Goal: Task Accomplishment & Management: Complete application form

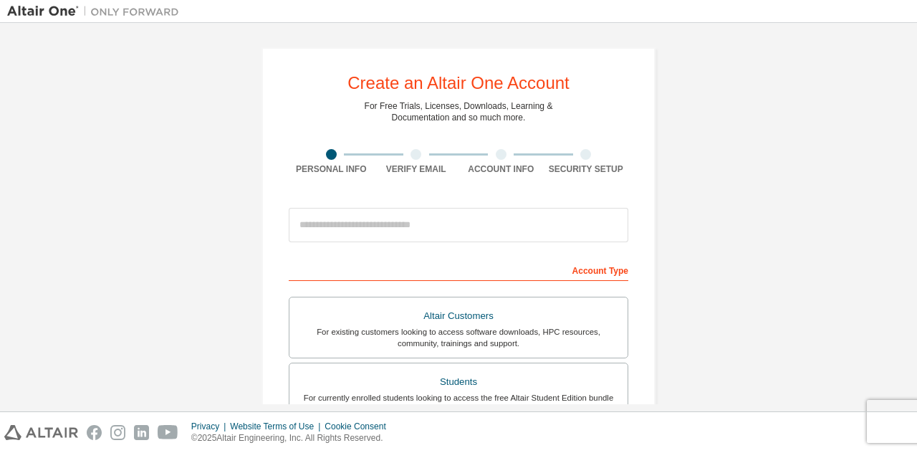
scroll to position [1, 0]
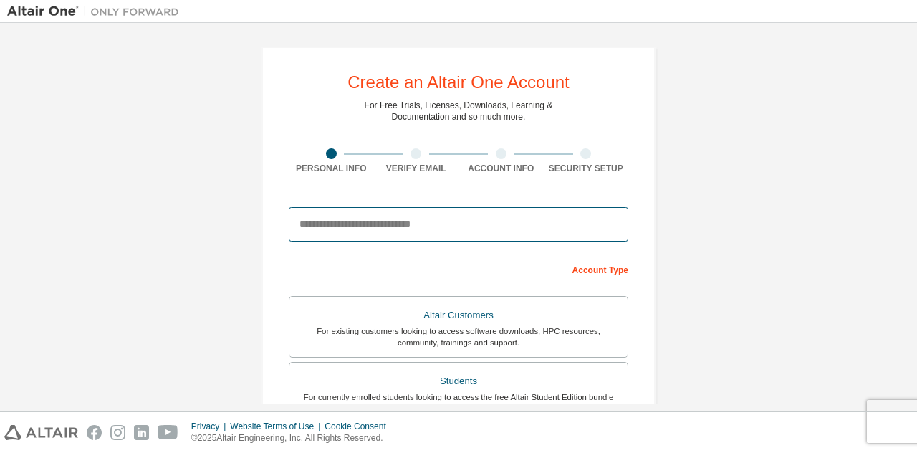
click at [385, 224] on input "email" at bounding box center [459, 224] width 340 height 34
click at [461, 233] on input "email" at bounding box center [459, 225] width 340 height 34
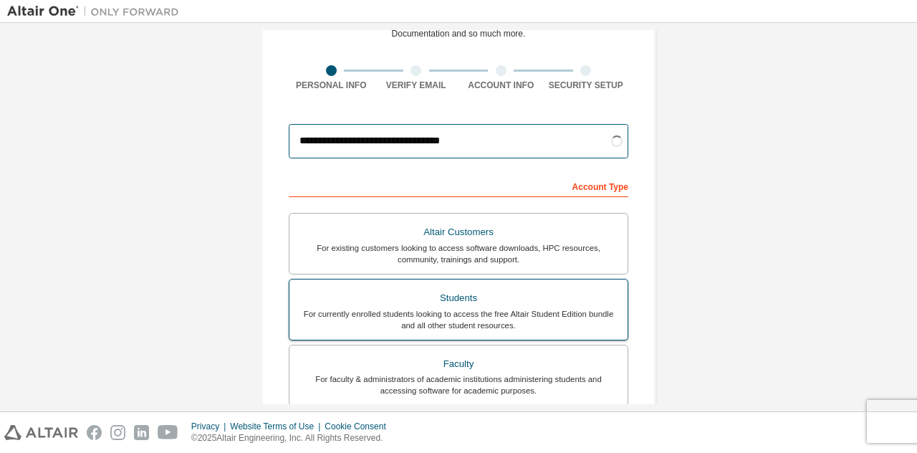
scroll to position [139, 0]
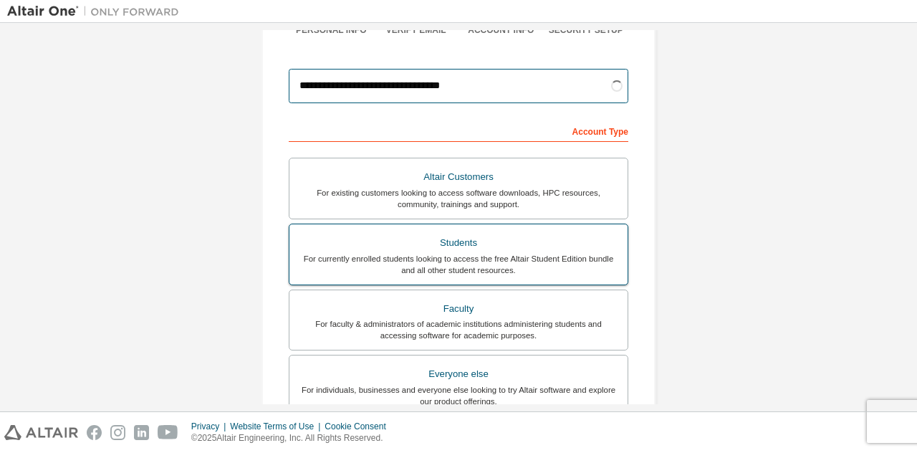
type input "**********"
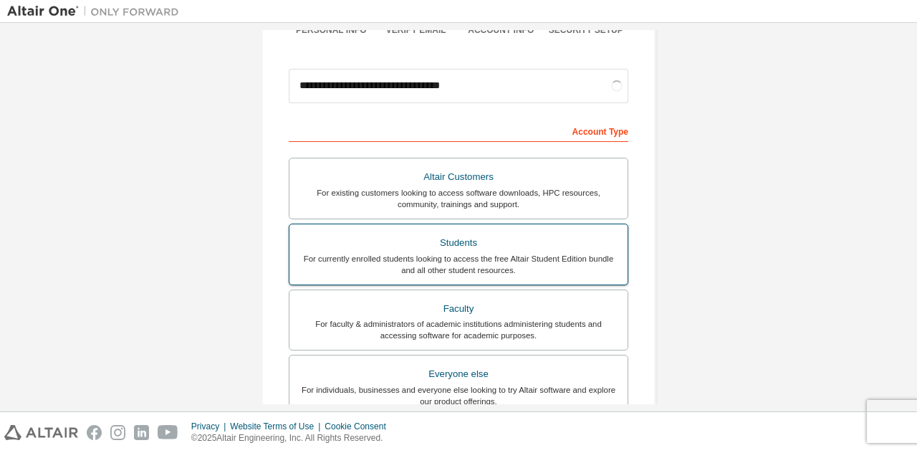
click at [415, 262] on div "For currently enrolled students looking to access the free Altair Student Editi…" at bounding box center [458, 264] width 321 height 23
click at [522, 262] on div "For currently enrolled students looking to access the free Altair Student Editi…" at bounding box center [458, 264] width 321 height 23
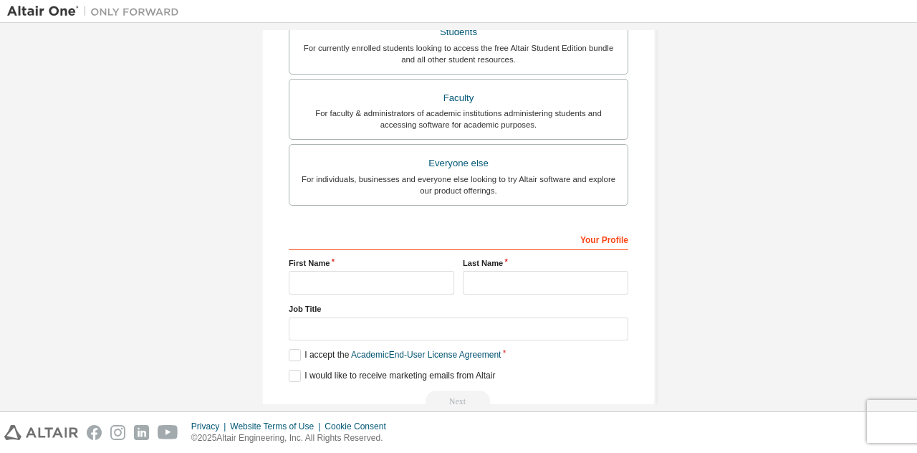
scroll to position [381, 0]
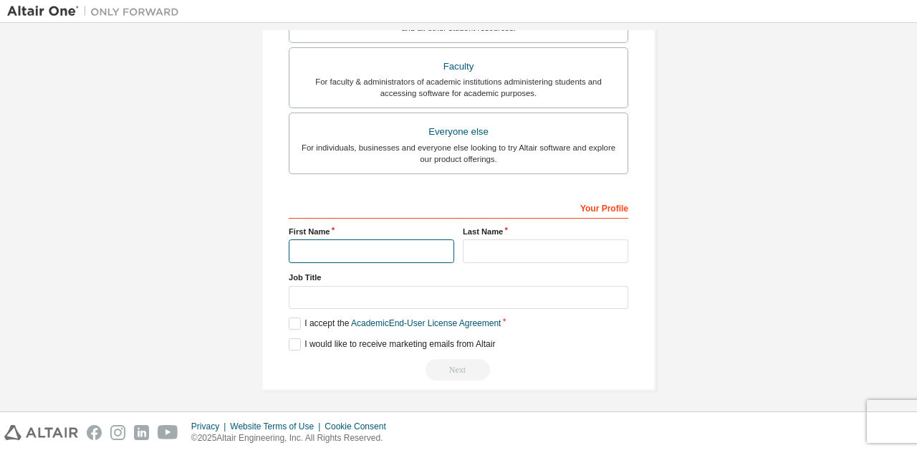
click at [404, 244] on input "text" at bounding box center [372, 251] width 166 height 24
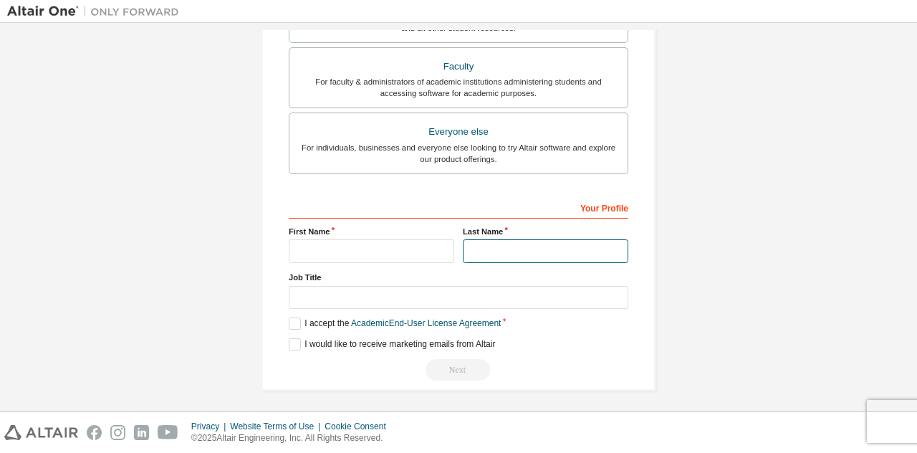
click at [526, 250] on input "text" at bounding box center [546, 251] width 166 height 24
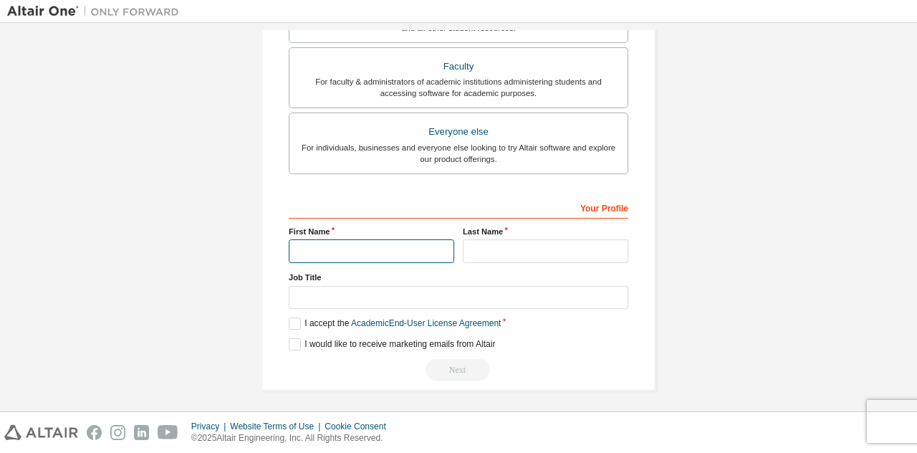
click at [368, 254] on input "text" at bounding box center [372, 251] width 166 height 24
type input "****"
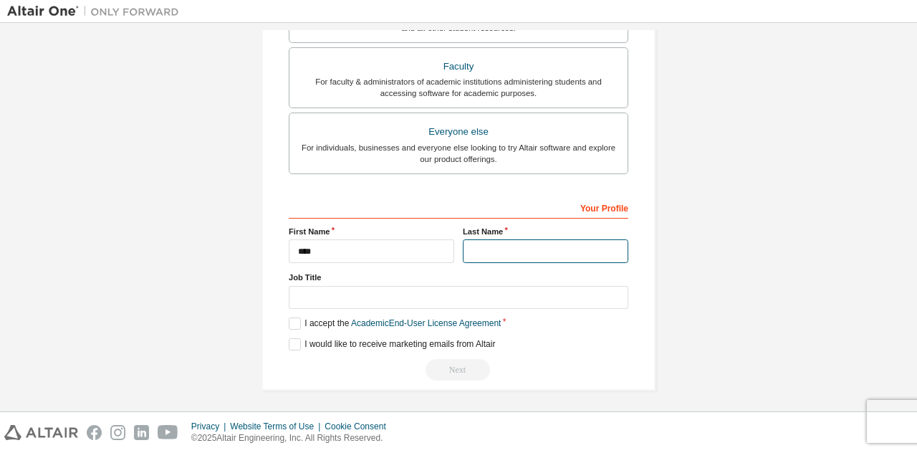
click at [527, 240] on input "text" at bounding box center [546, 251] width 166 height 24
type input "*******"
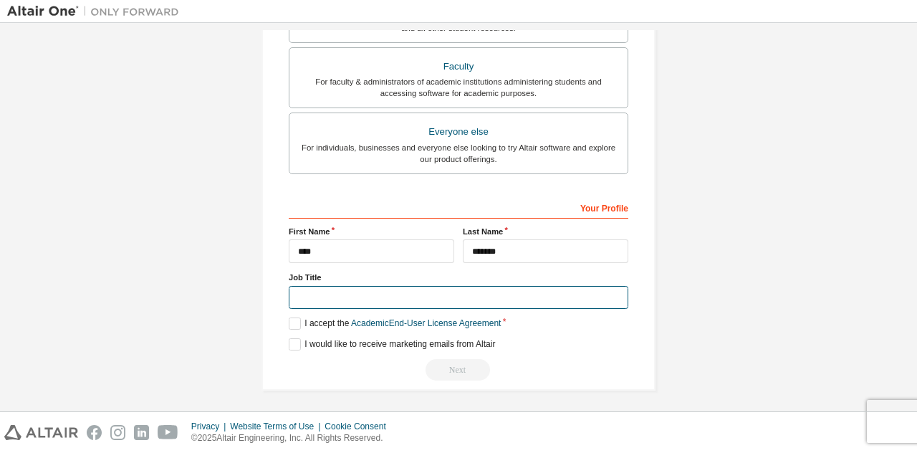
click at [363, 297] on input "text" at bounding box center [459, 298] width 340 height 24
type input "********"
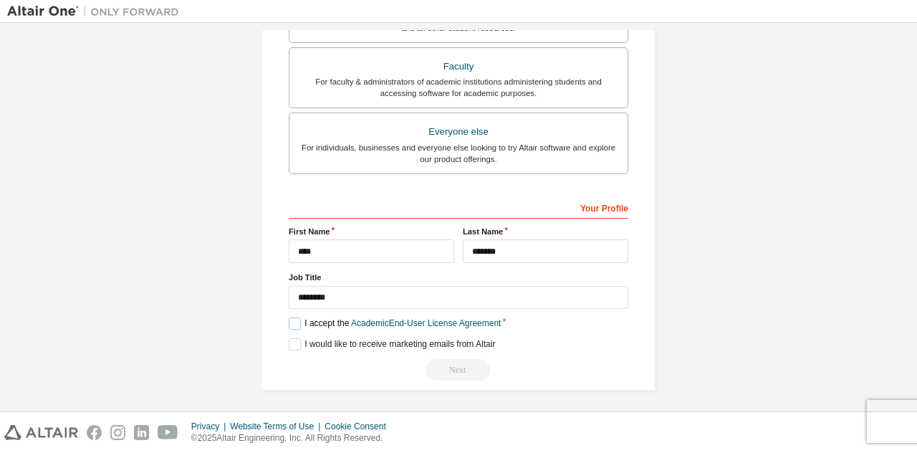
click at [297, 317] on label "I accept the Academic End-User License Agreement" at bounding box center [395, 323] width 212 height 12
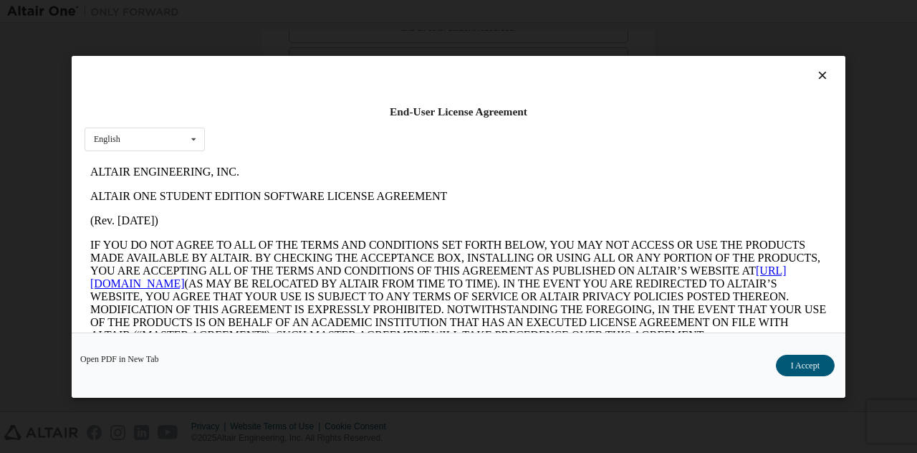
scroll to position [140, 0]
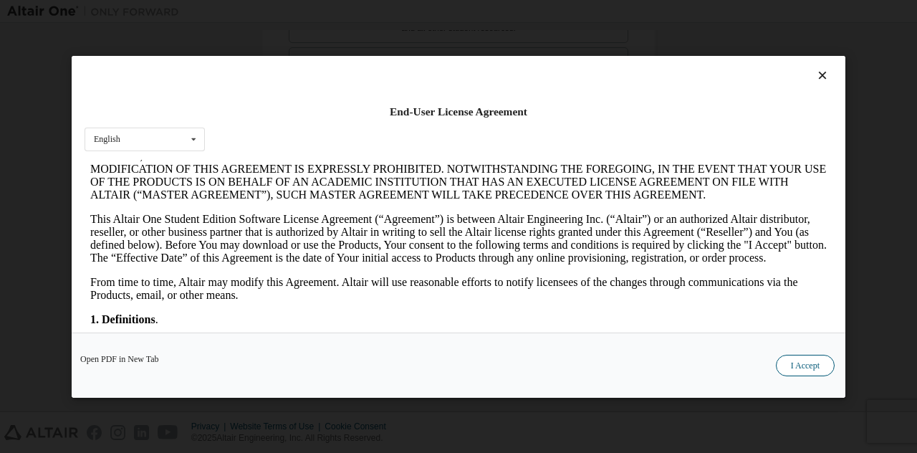
click at [789, 356] on div "Open PDF in New Tab I Accept" at bounding box center [459, 364] width 774 height 65
click at [789, 356] on button "I Accept" at bounding box center [805, 364] width 59 height 21
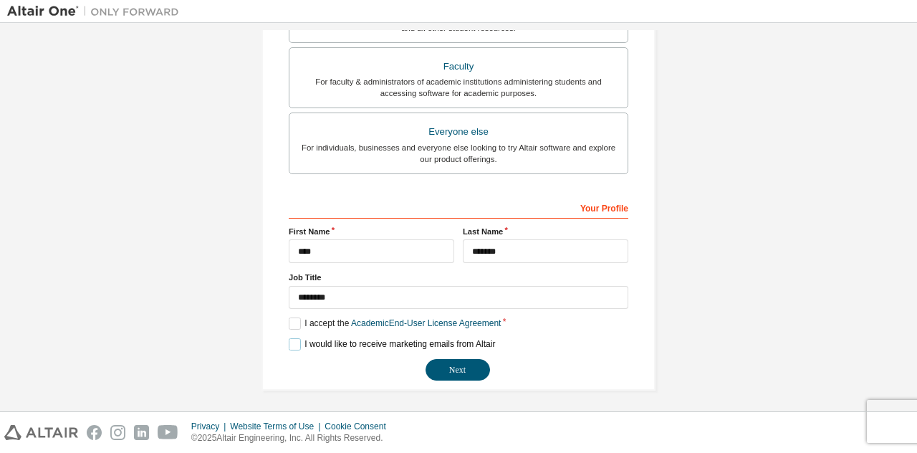
click at [297, 340] on label "I would like to receive marketing emails from Altair" at bounding box center [392, 344] width 206 height 12
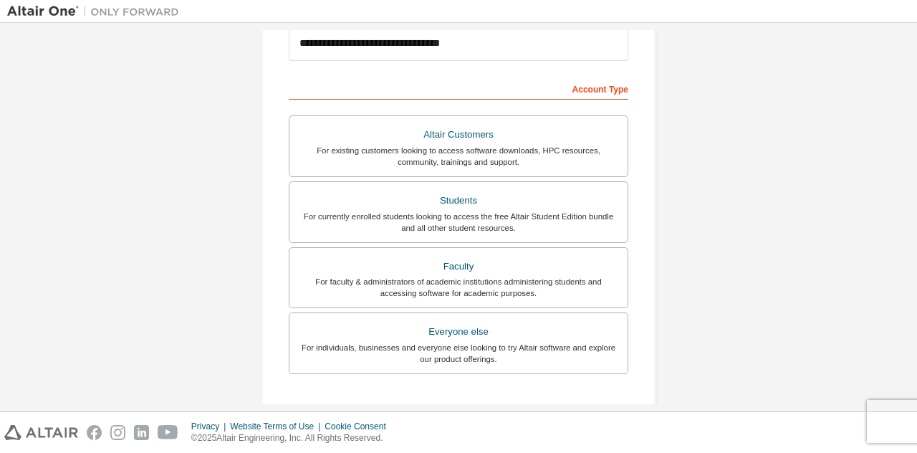
scroll to position [381, 0]
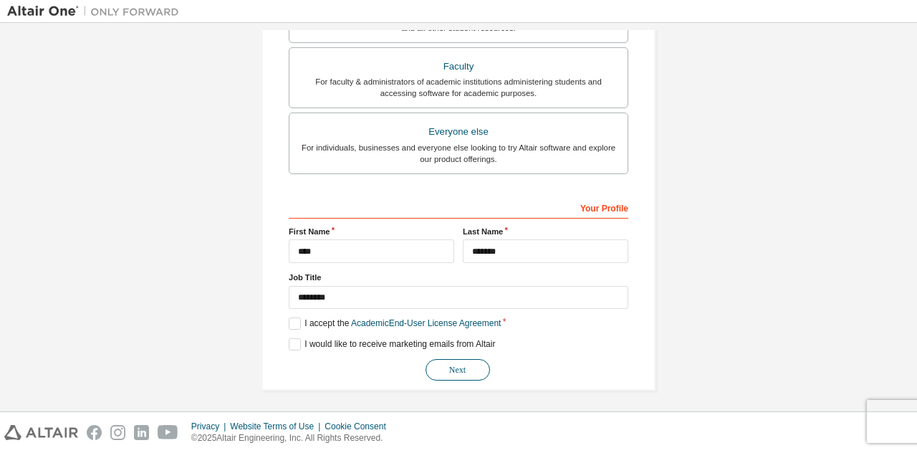
click at [435, 359] on button "Next" at bounding box center [458, 369] width 64 height 21
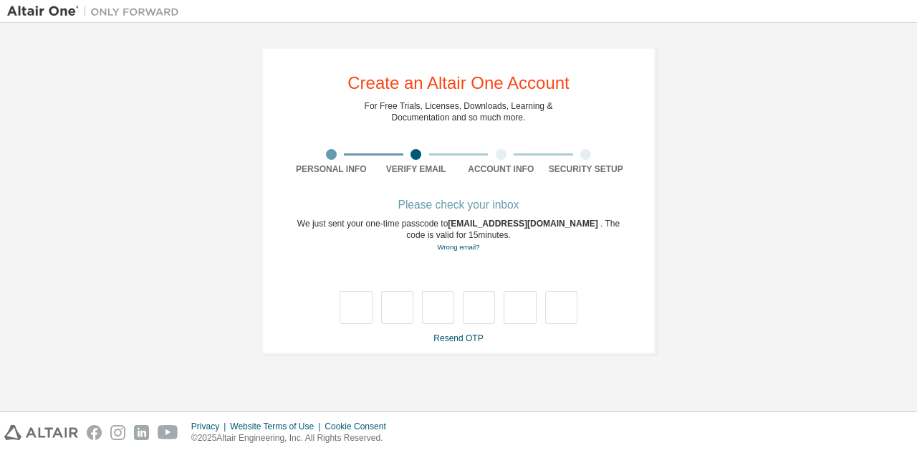
scroll to position [0, 0]
type input "*"
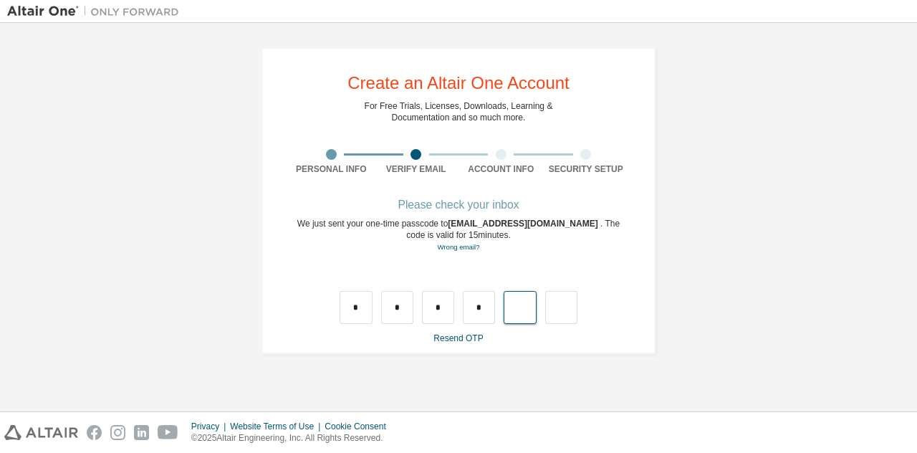
type input "*"
